Goal: Task Accomplishment & Management: Manage account settings

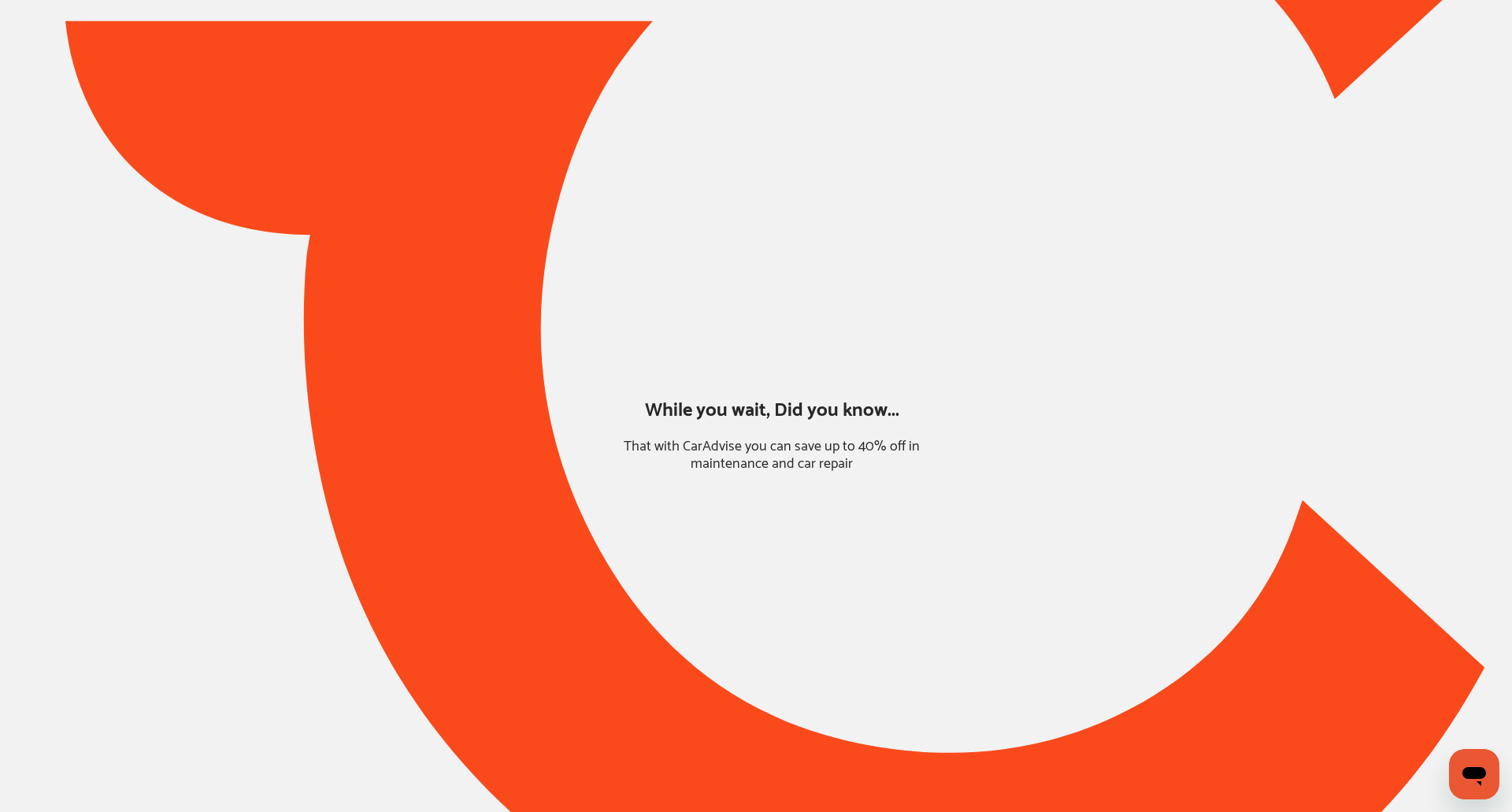
type input "*******"
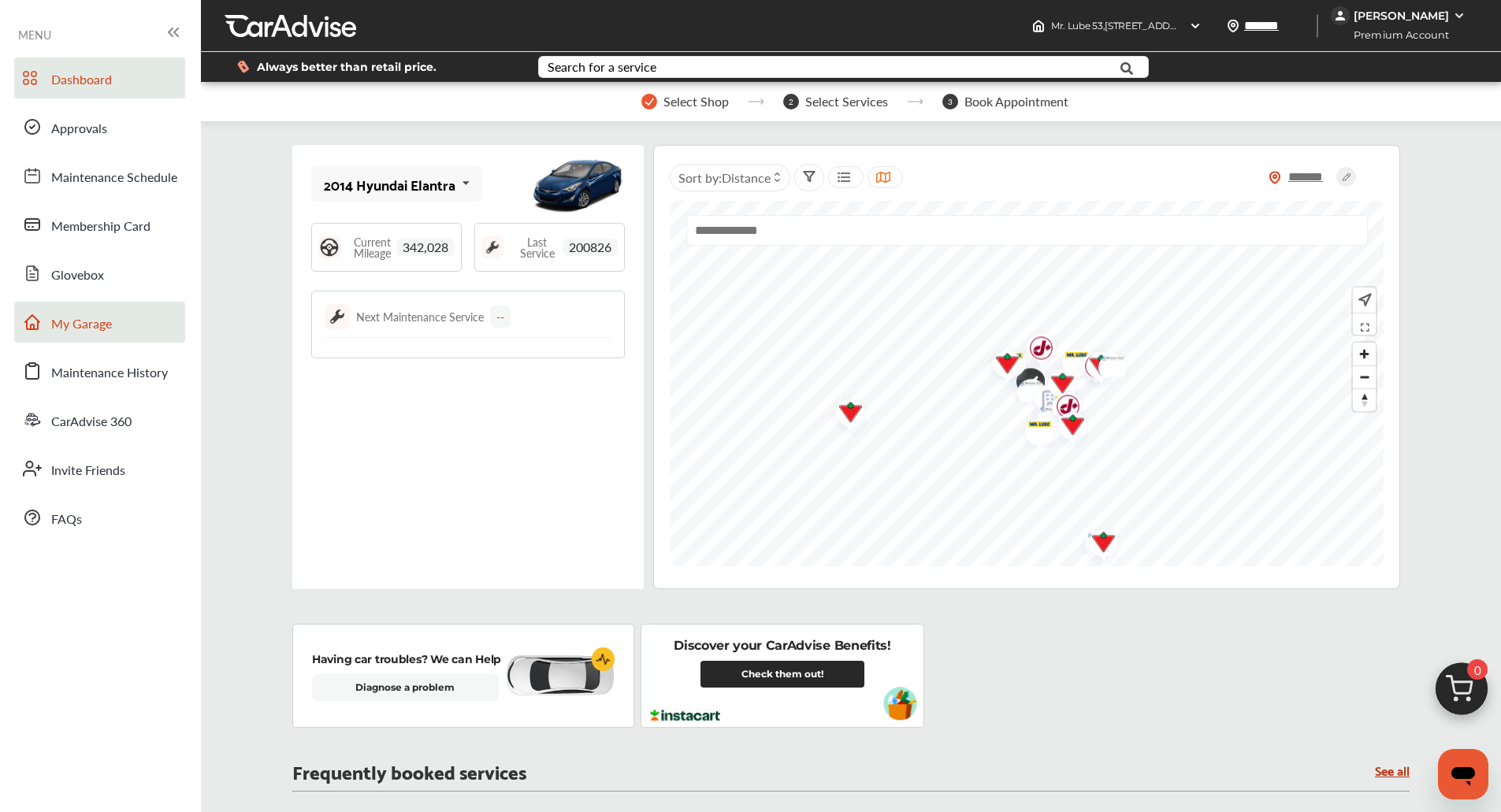
click at [80, 323] on span "My Garage" at bounding box center [81, 325] width 61 height 20
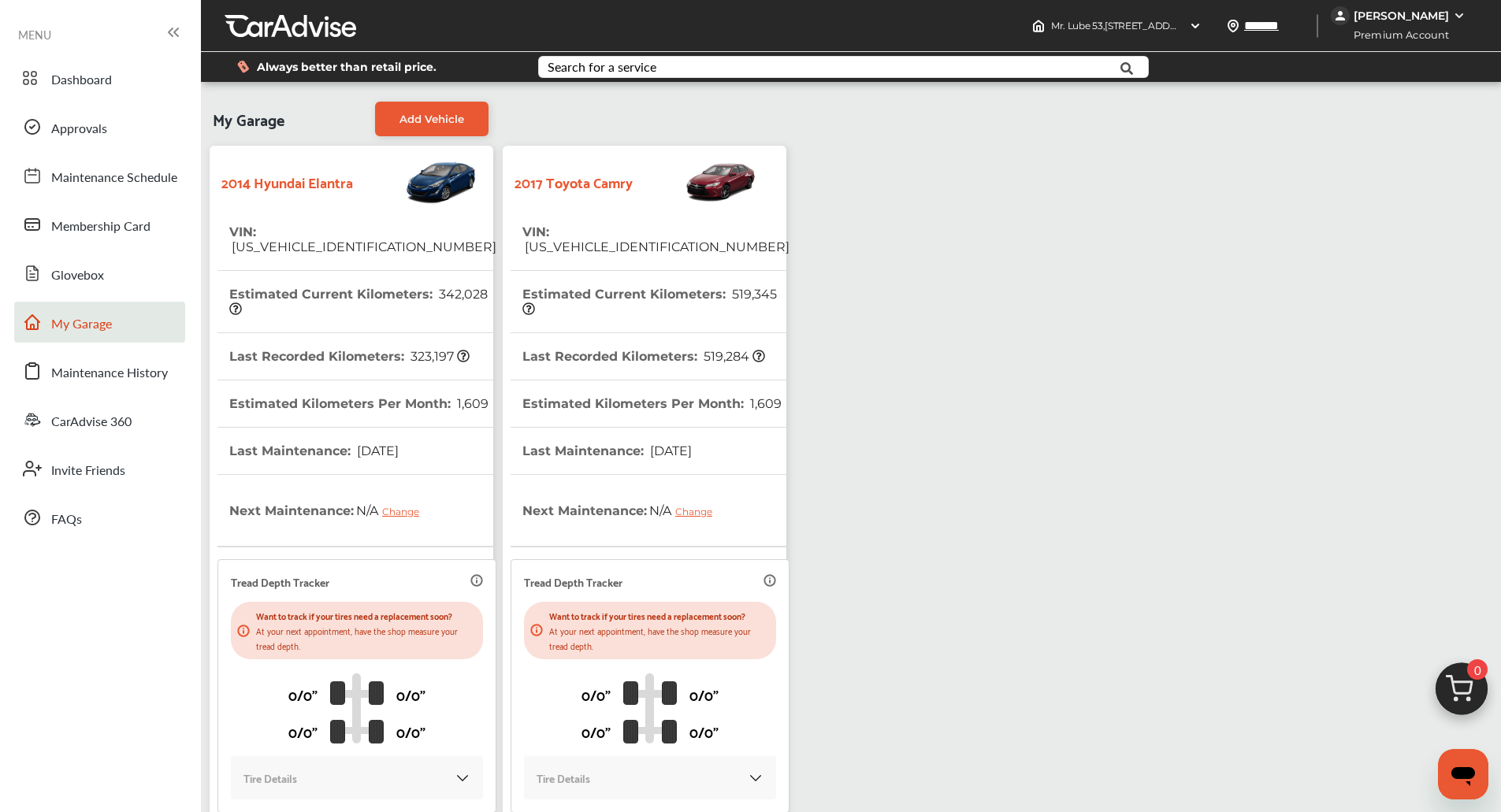
click at [633, 333] on th "Last Recorded Kilometers : 519,284" at bounding box center [644, 356] width 243 height 47
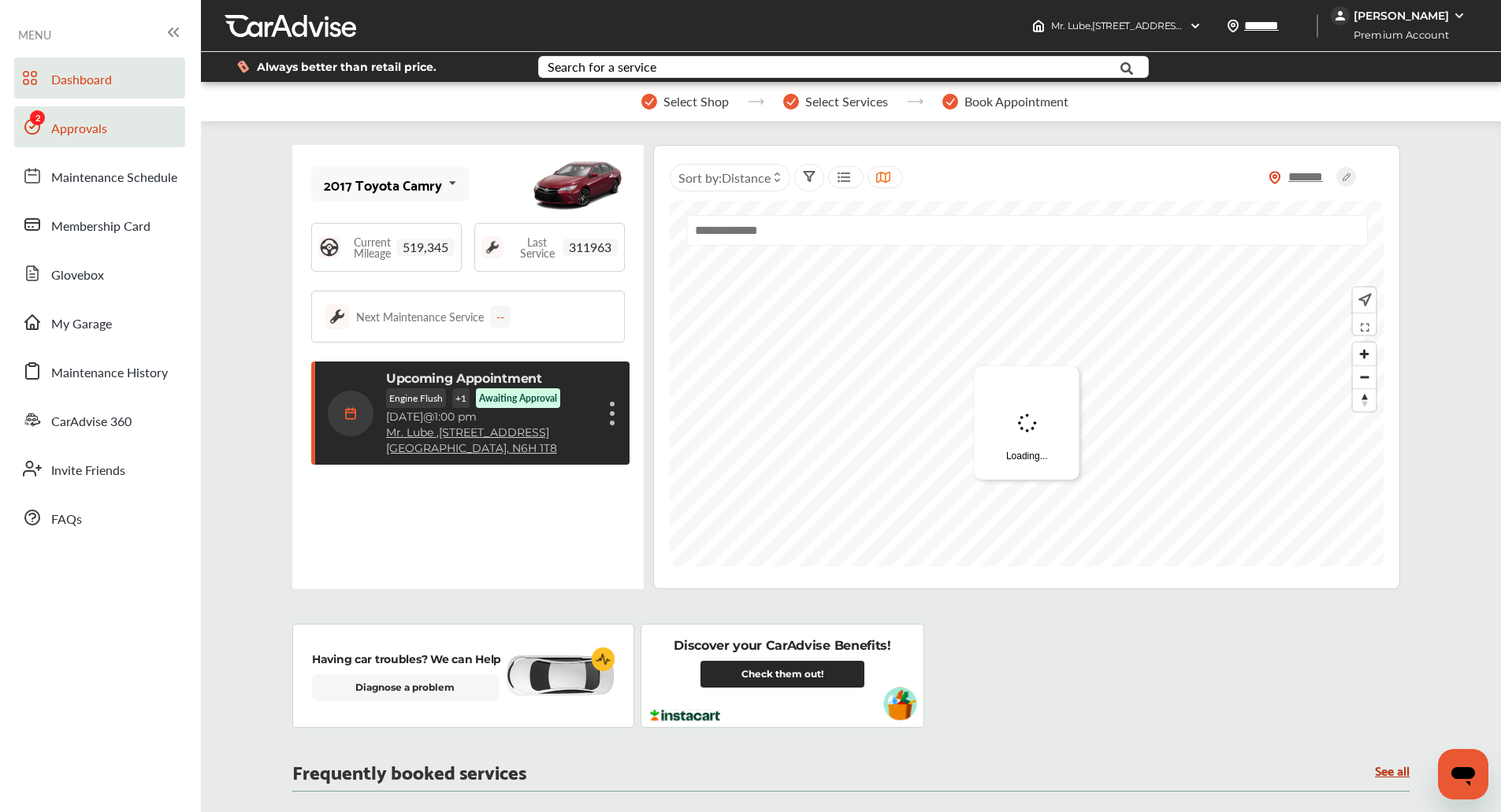
click at [22, 119] on span at bounding box center [32, 127] width 25 height 25
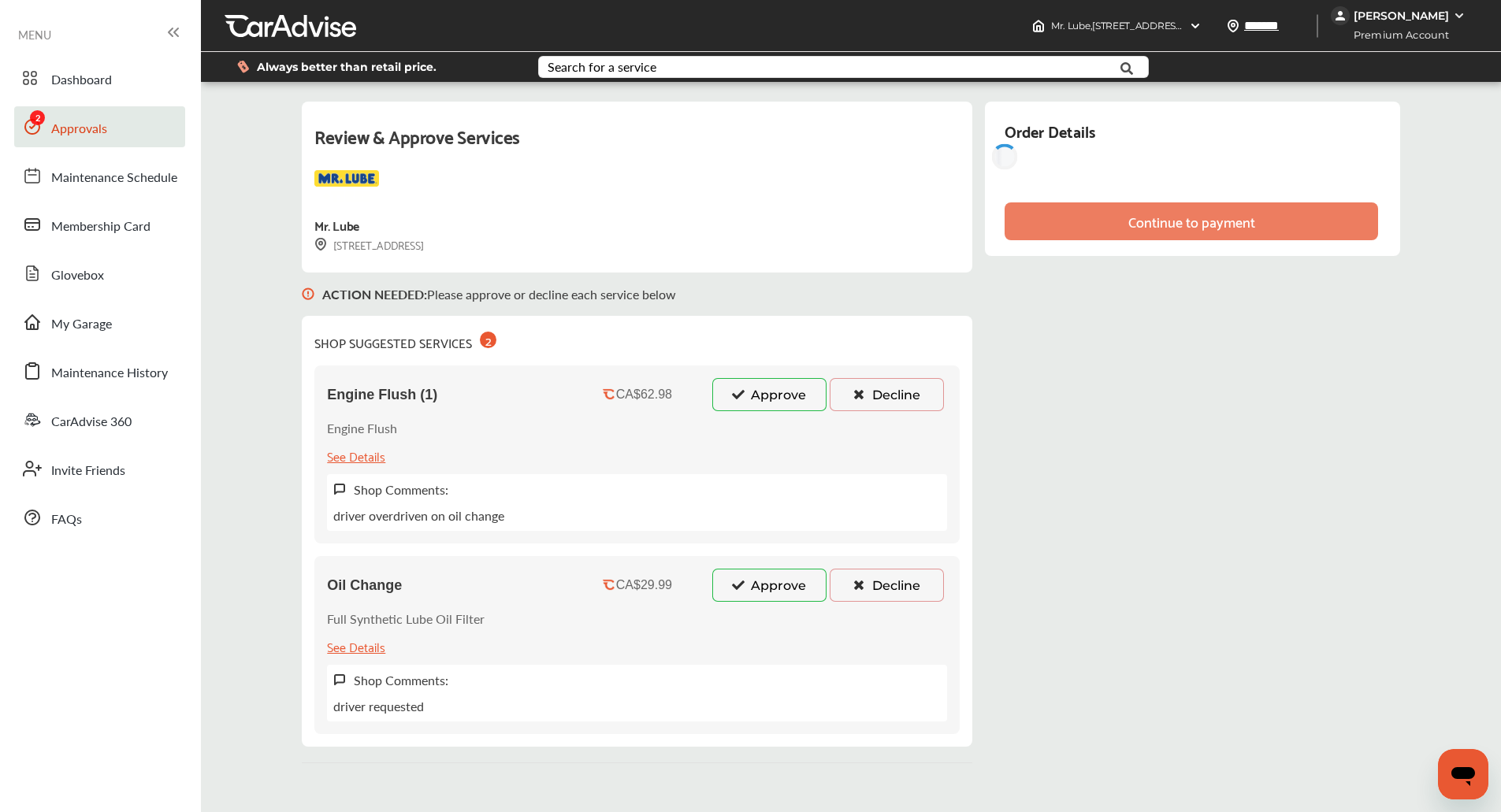
click at [751, 408] on button "Approve" at bounding box center [769, 394] width 114 height 33
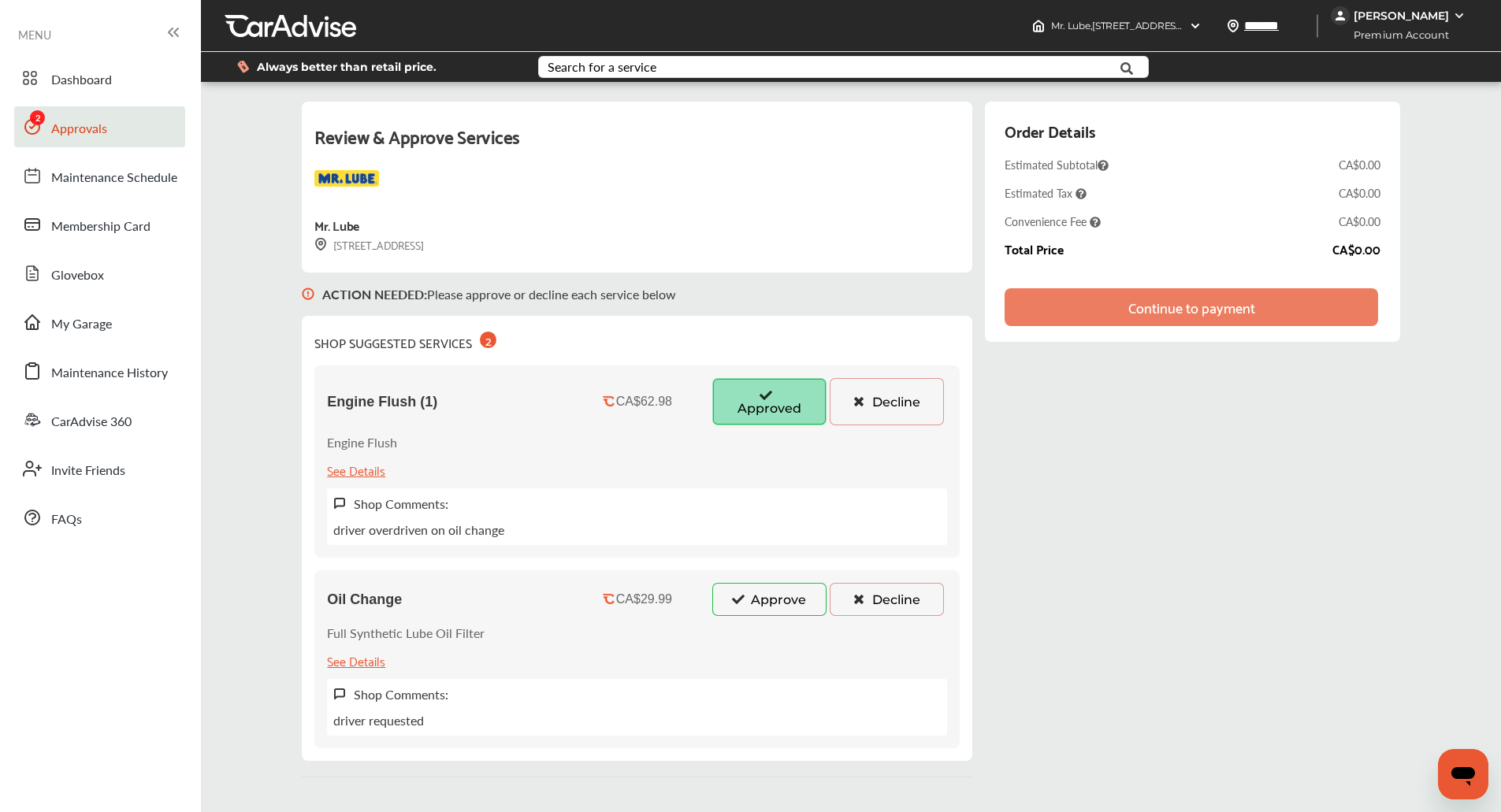
click at [736, 629] on div "Oil Change CA$29.99 Approve Decline Full Synthetic Lube Oil Filter See Details …" at bounding box center [637, 659] width 645 height 178
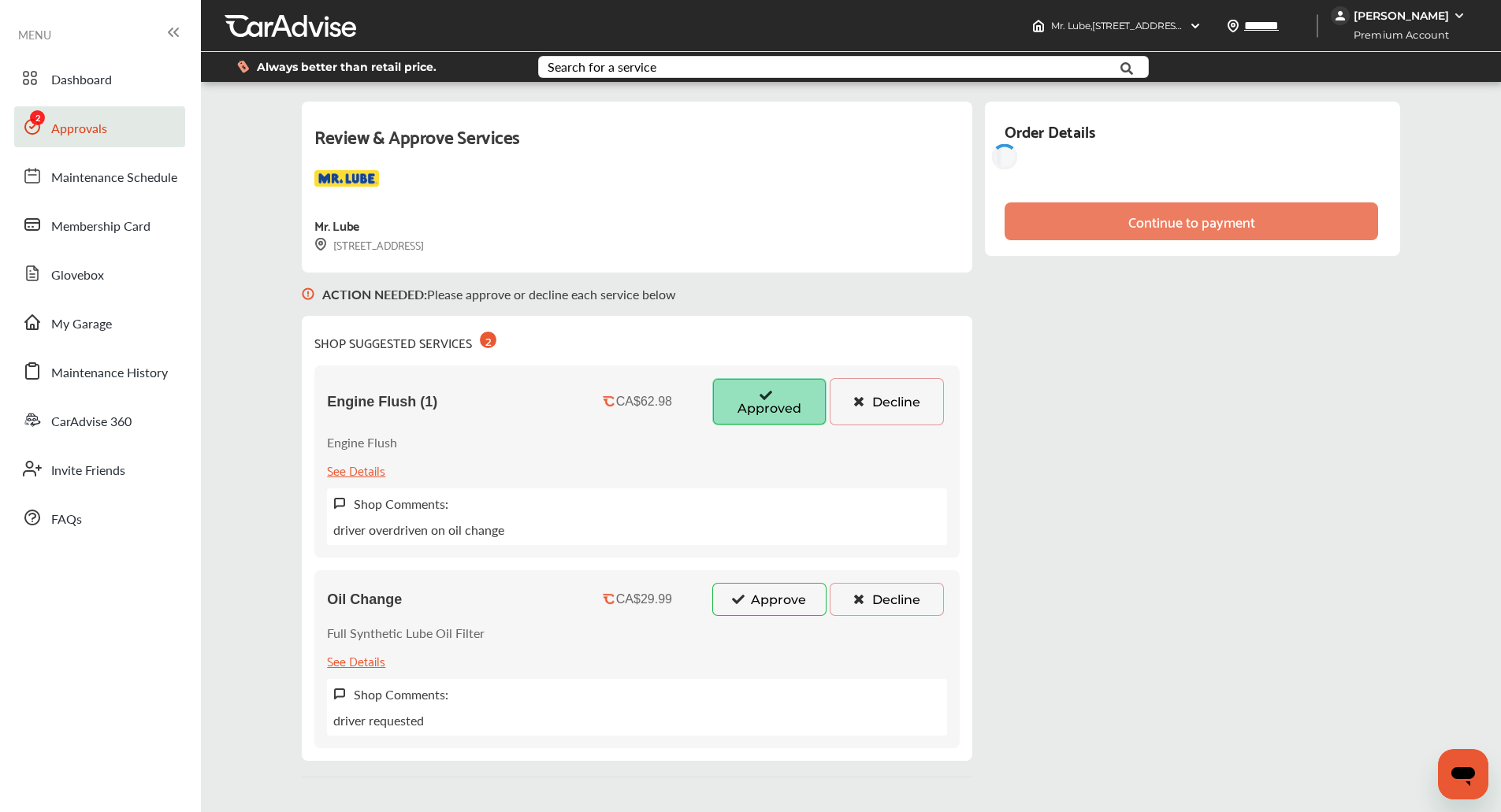
click at [750, 605] on button "Approve" at bounding box center [769, 599] width 114 height 33
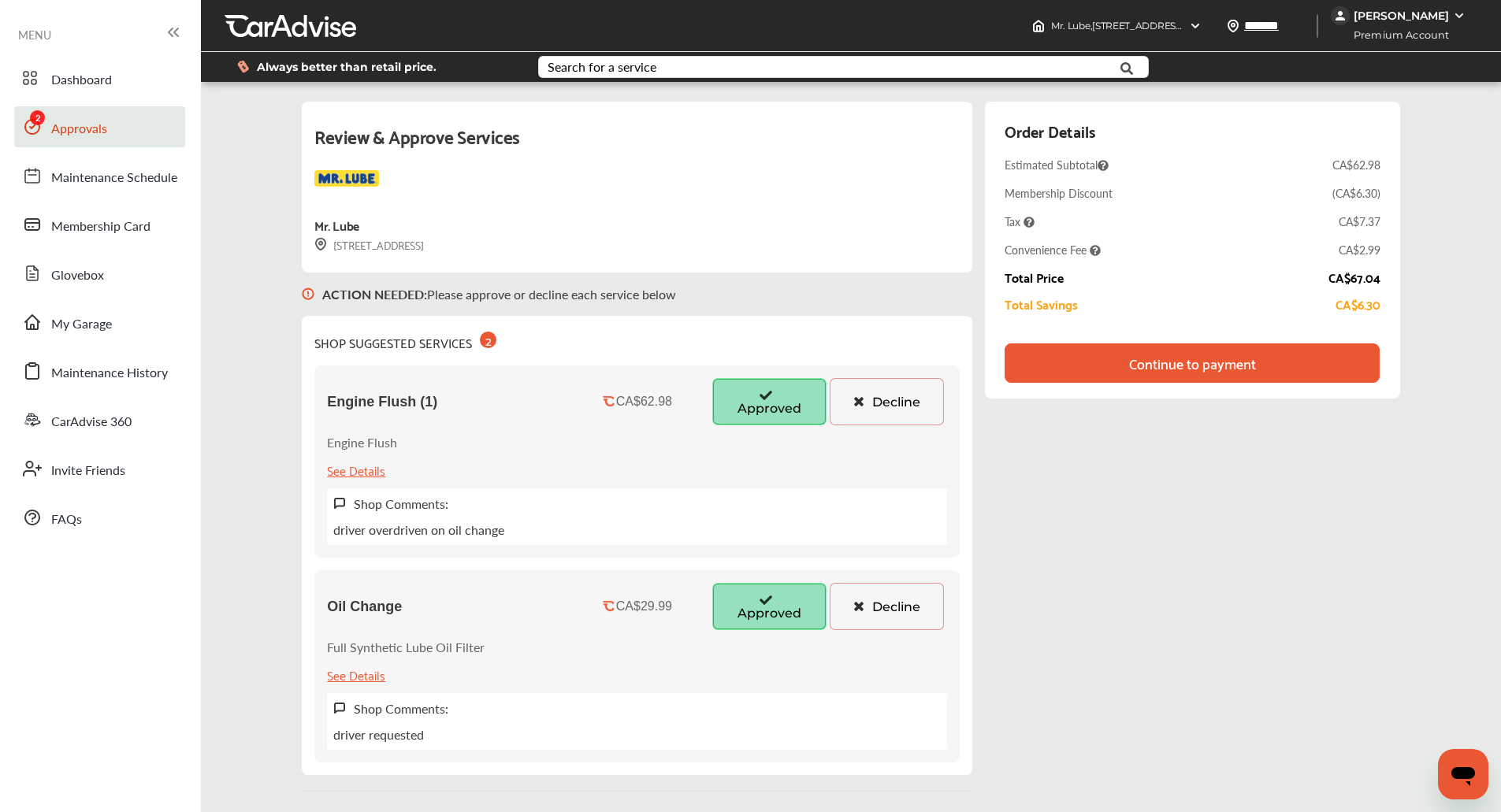
click at [752, 414] on button "Approved" at bounding box center [769, 402] width 114 height 47
click at [877, 404] on button "Decline" at bounding box center [886, 402] width 114 height 47
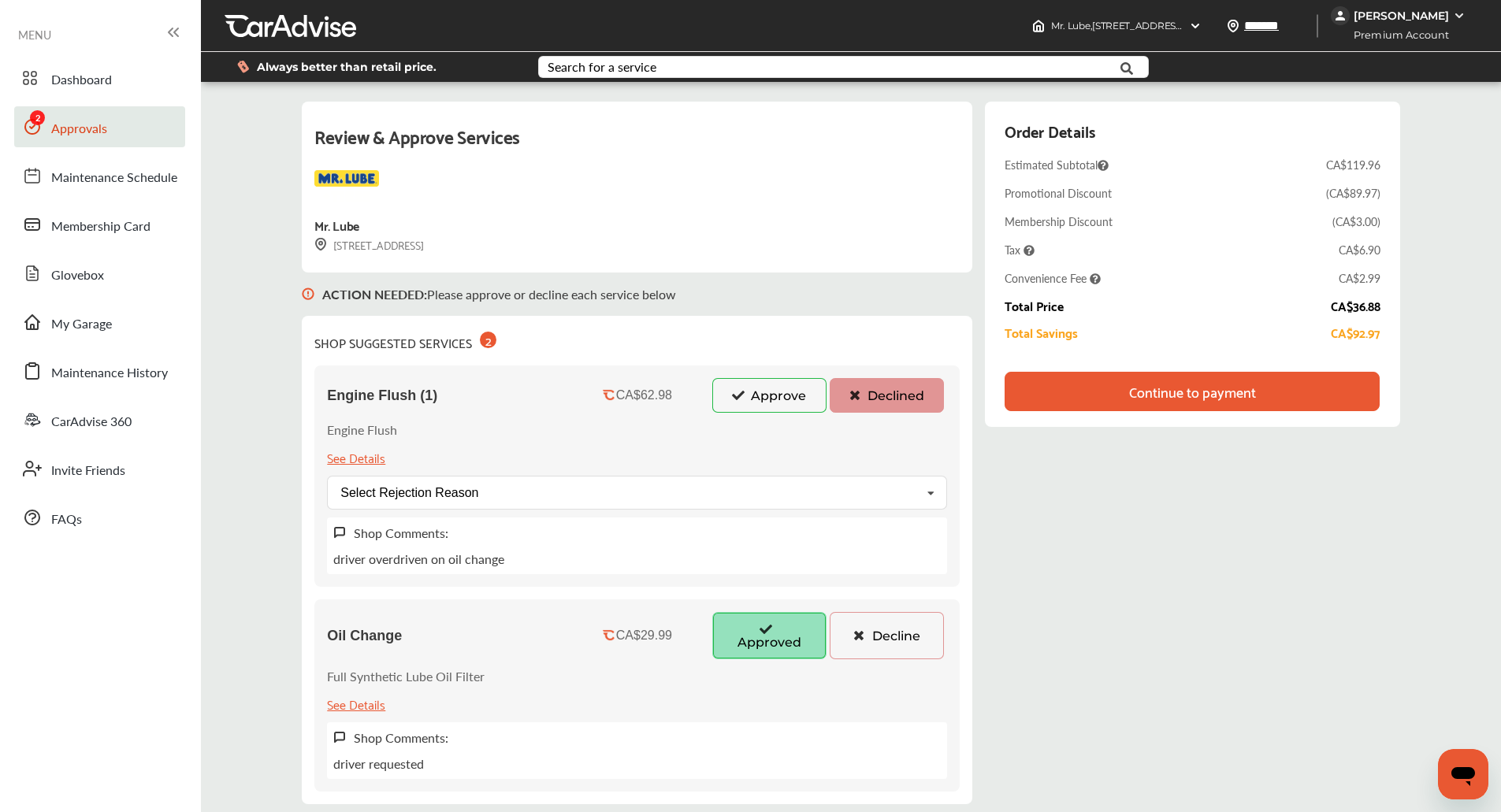
click at [762, 394] on button "Approve" at bounding box center [769, 395] width 114 height 35
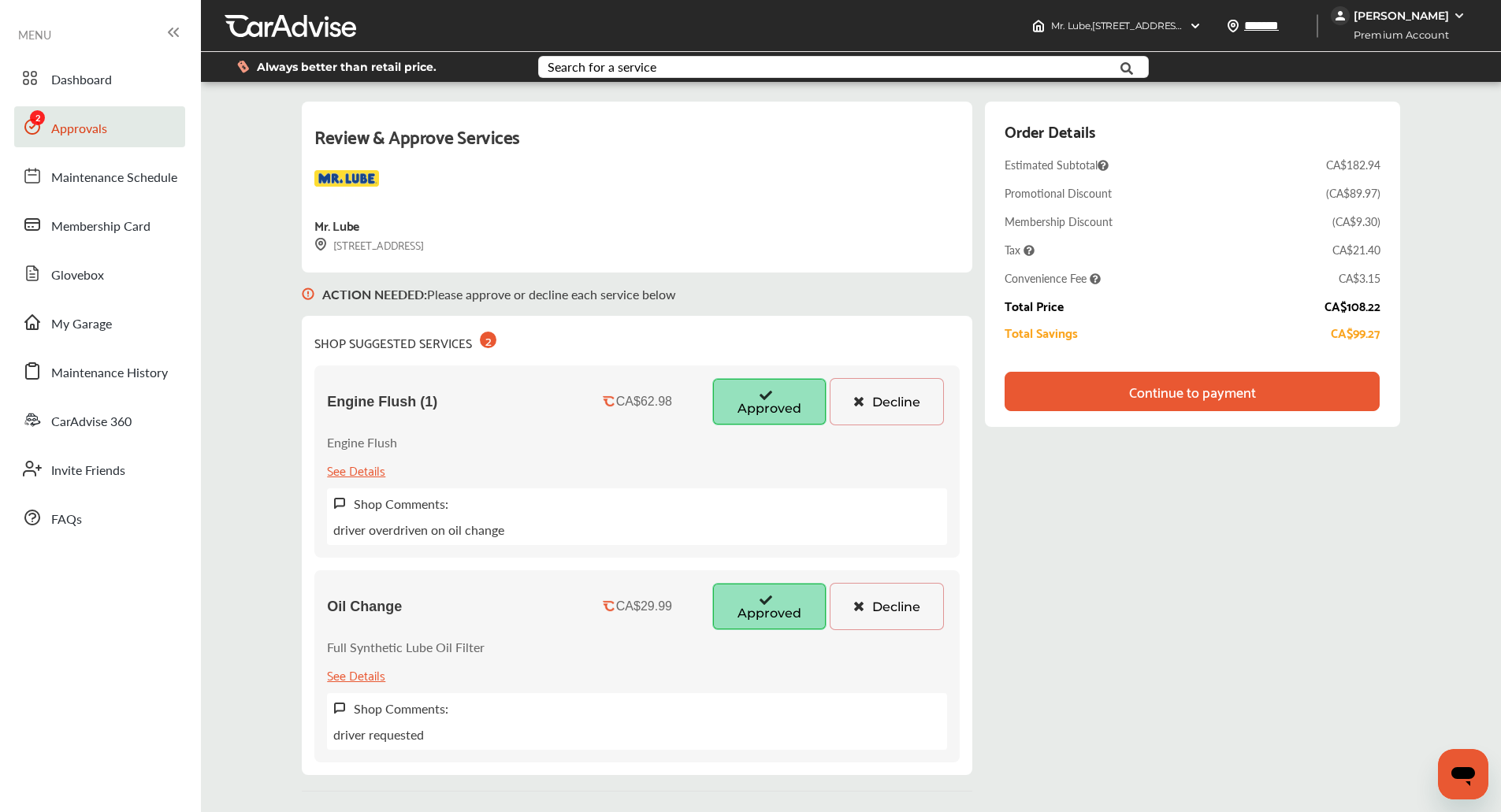
click at [1150, 575] on div "Review & Approve Services Mr. Lube [STREET_ADDRESS] ACTION NEEDED : Please appr…" at bounding box center [851, 447] width 1097 height 690
click at [877, 380] on button "Decline" at bounding box center [886, 402] width 114 height 47
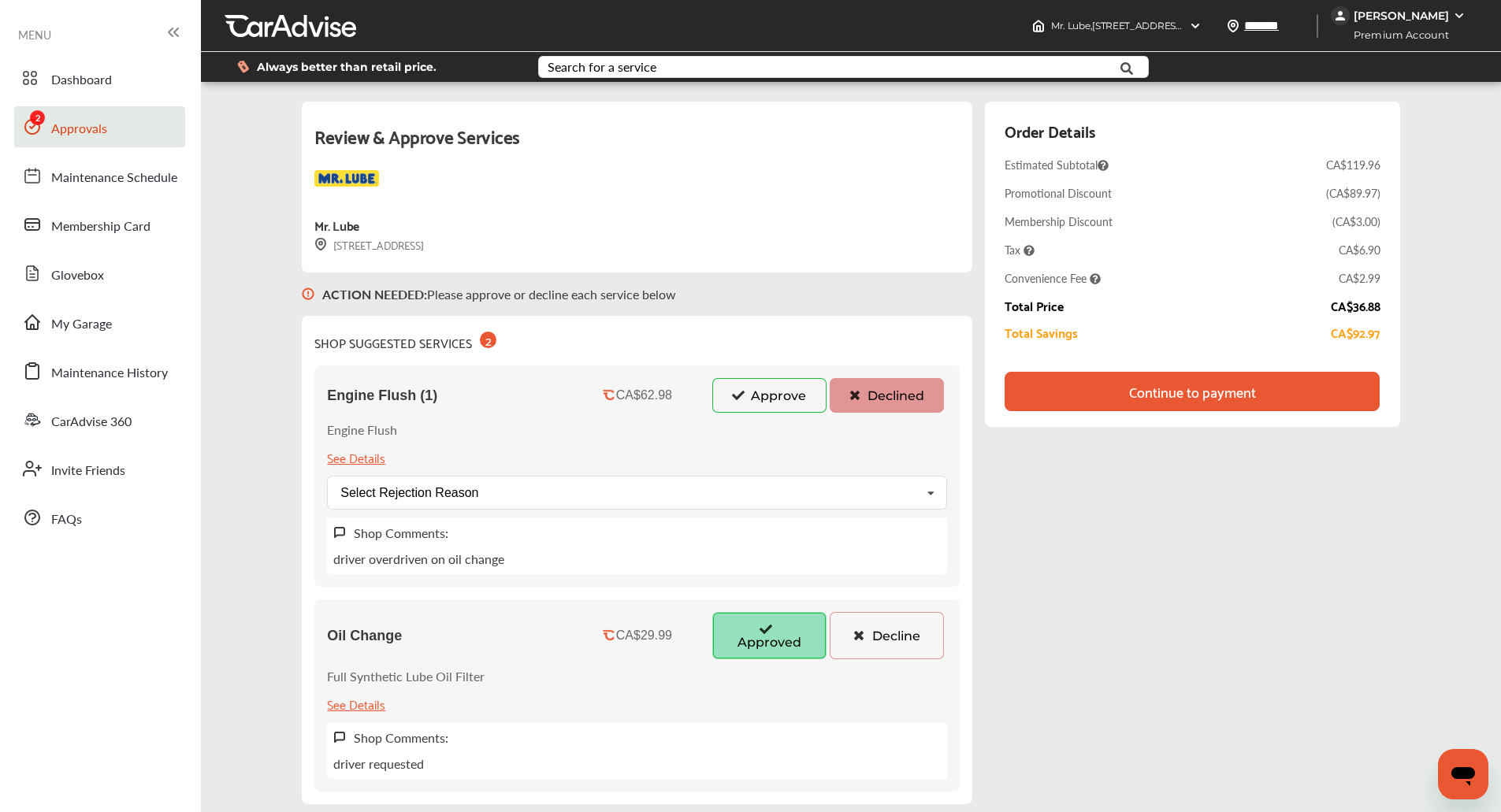
click at [1317, 387] on div "Continue to payment" at bounding box center [1191, 392] width 374 height 39
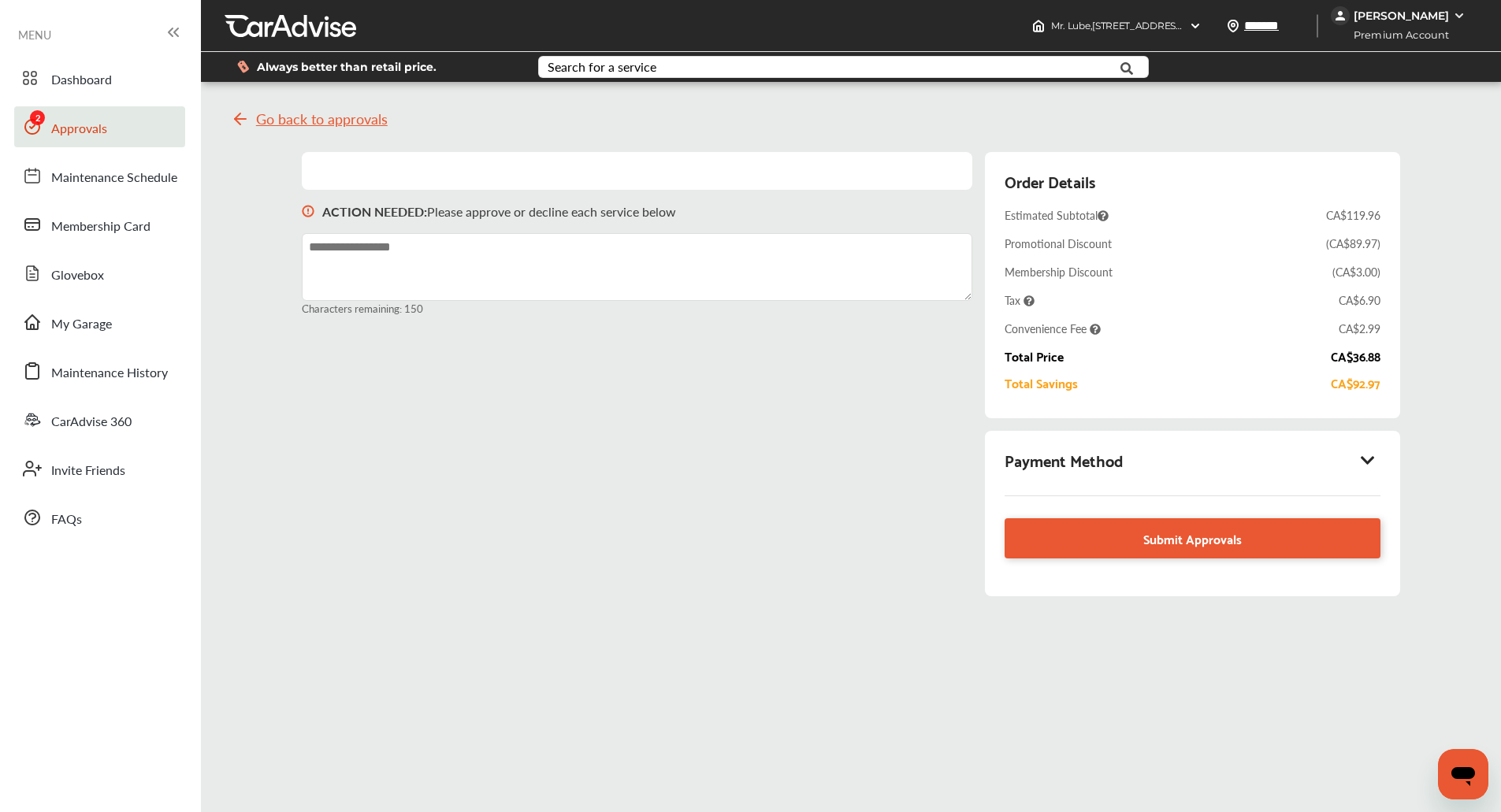
click at [1351, 467] on div "Payment Method" at bounding box center [1192, 460] width 375 height 27
